Goal: Navigation & Orientation: Find specific page/section

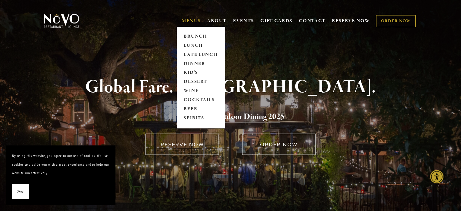
click at [195, 23] on link "MENUS" at bounding box center [191, 21] width 19 height 6
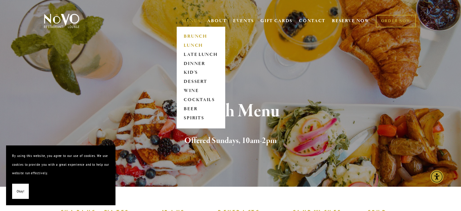
click at [195, 47] on link "LUNCH" at bounding box center [201, 45] width 38 height 9
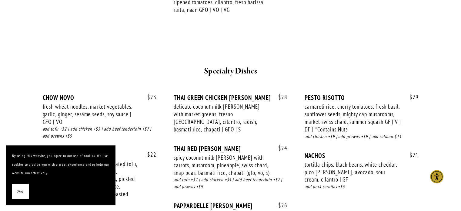
scroll to position [988, 0]
